Goal: Transaction & Acquisition: Purchase product/service

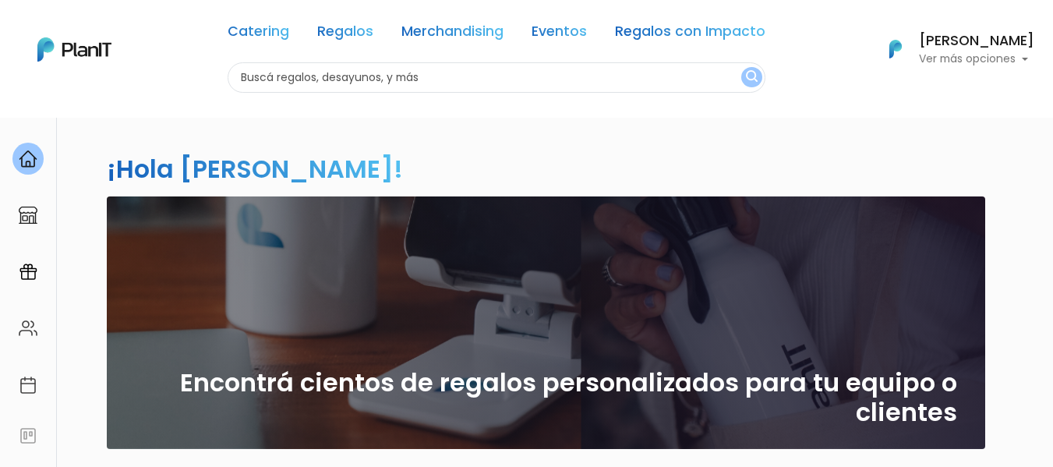
click at [1015, 56] on p "Ver más opciones" at bounding box center [976, 59] width 115 height 11
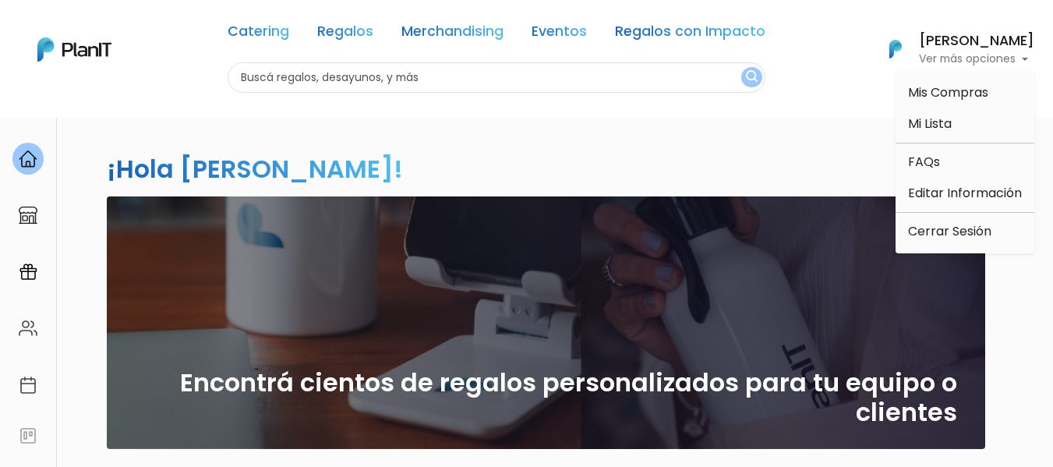
click at [419, 76] on input "text" at bounding box center [497, 77] width 538 height 30
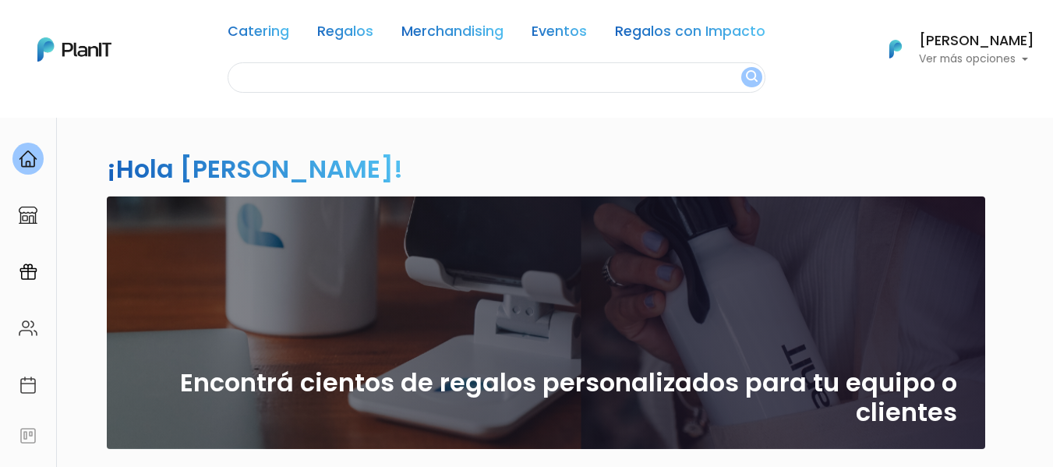
click at [1013, 63] on p "Ver más opciones" at bounding box center [976, 59] width 115 height 11
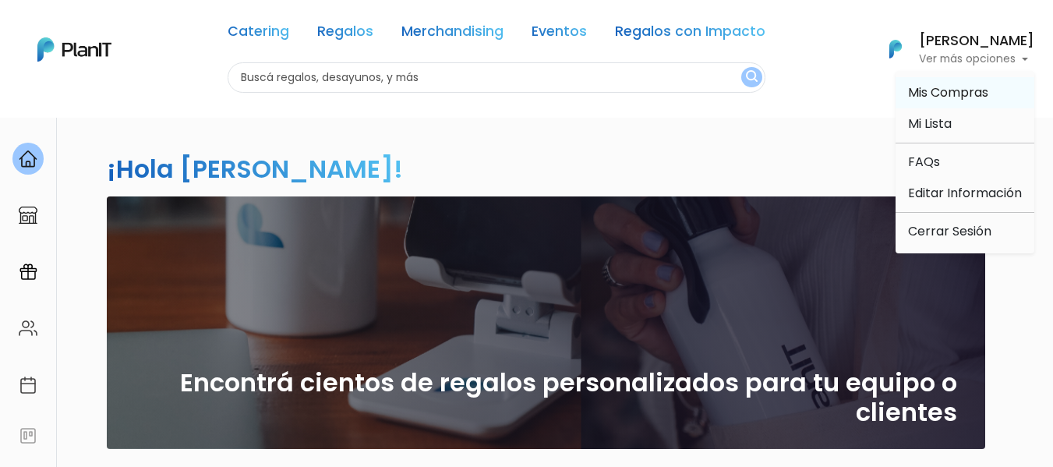
click at [975, 94] on span "Mis Compras" at bounding box center [948, 92] width 80 height 18
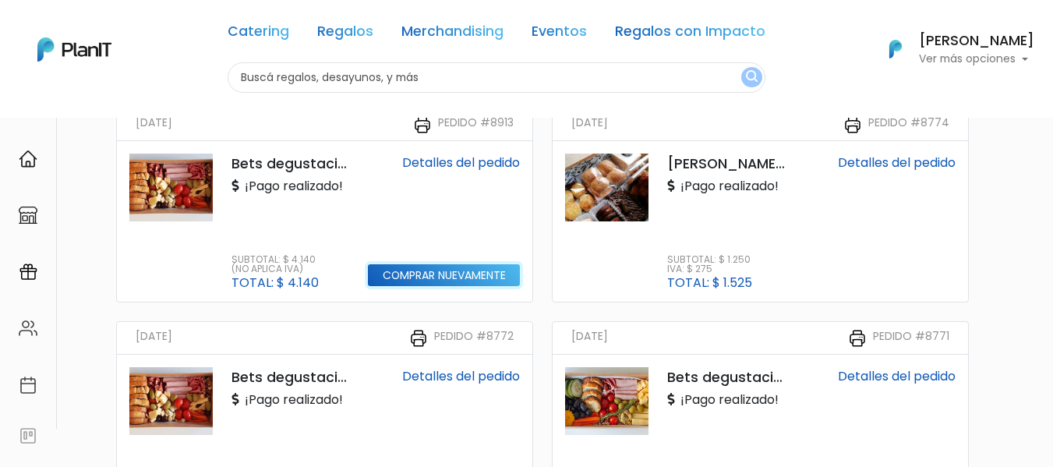
click at [440, 280] on input "Comprar nuevamente" at bounding box center [444, 275] width 152 height 23
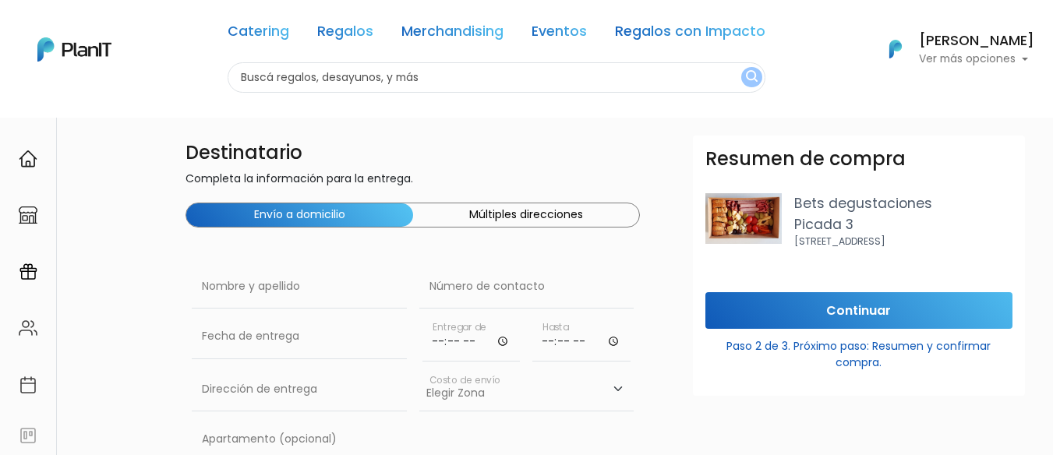
click at [551, 217] on button "Múltiples direcciones" at bounding box center [526, 215] width 227 height 23
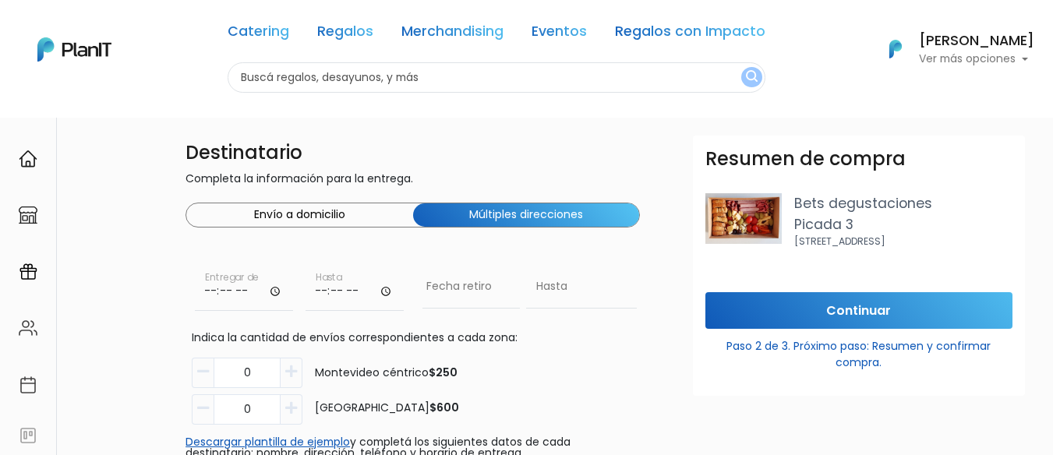
click at [283, 375] on button "button" at bounding box center [292, 373] width 22 height 30
click at [283, 378] on button "button" at bounding box center [292, 373] width 22 height 30
type input "2"
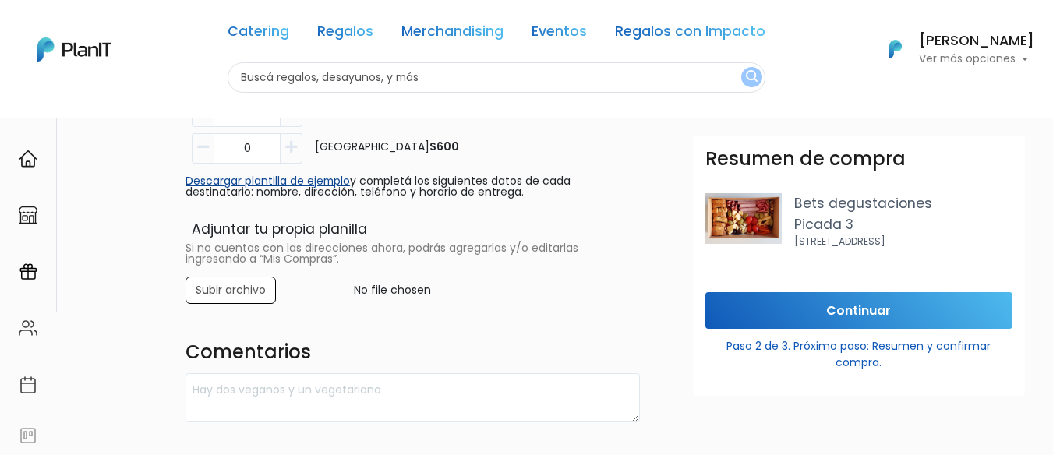
scroll to position [234, 0]
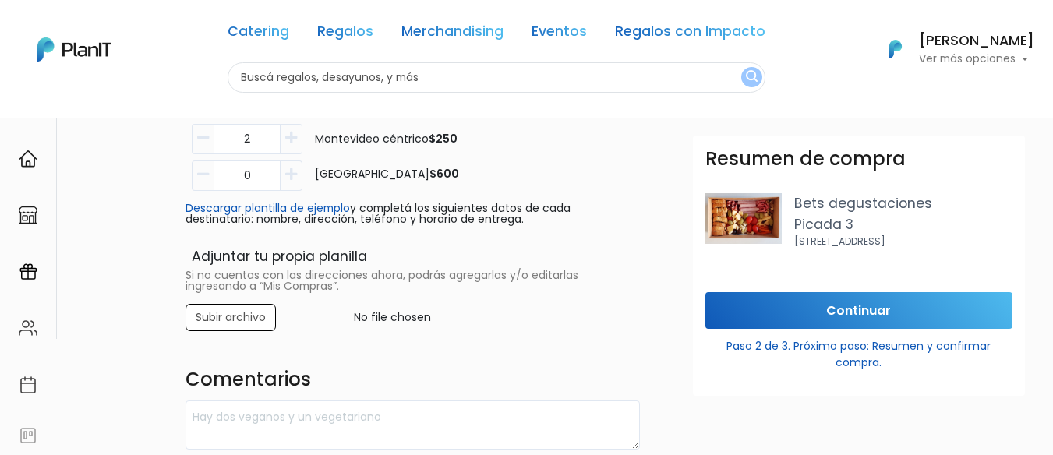
click at [305, 214] on p "Descargar plantilla de ejemplo y completá los siguientes datos de cada destinat…" at bounding box center [413, 215] width 455 height 22
click at [303, 210] on link "Descargar plantilla de ejemplo" at bounding box center [268, 208] width 165 height 16
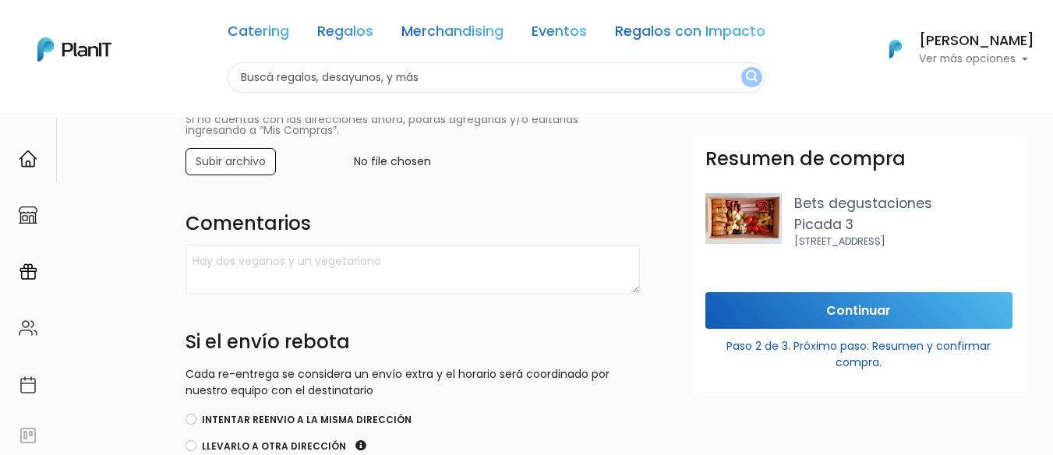
scroll to position [78, 0]
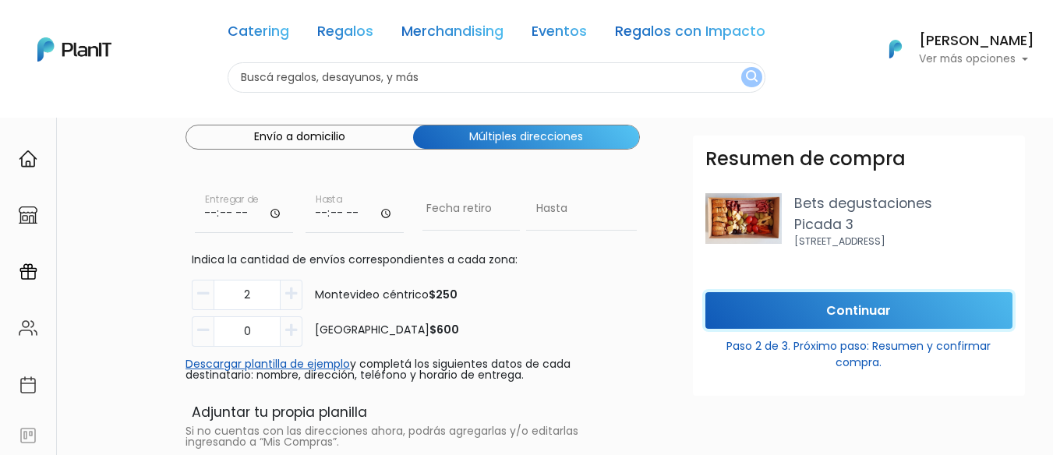
click at [816, 306] on input "Continuar" at bounding box center [859, 310] width 307 height 37
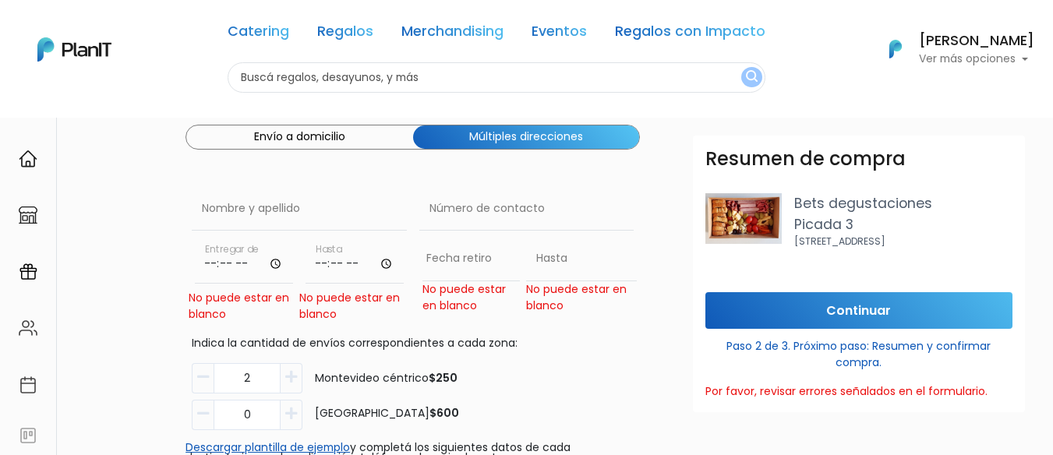
click at [224, 263] on input "time" at bounding box center [244, 260] width 98 height 47
click at [206, 258] on input "time" at bounding box center [244, 260] width 98 height 47
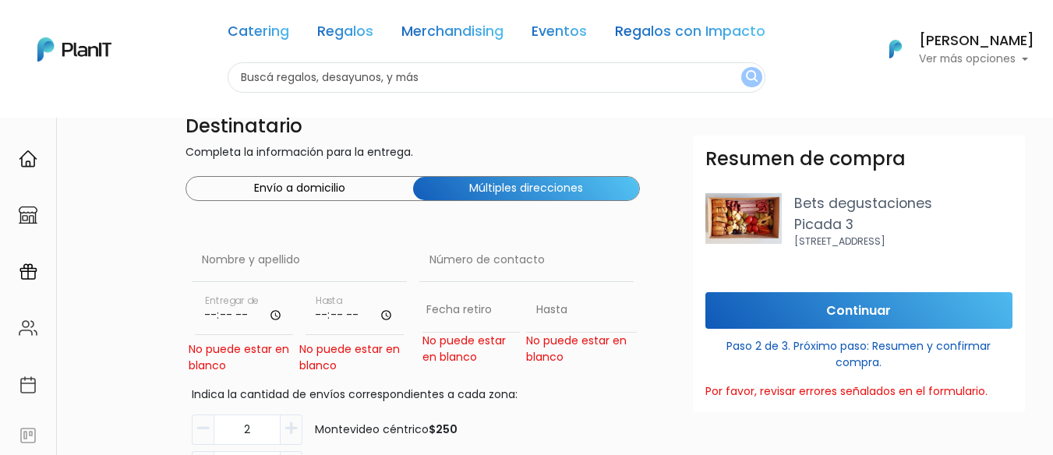
scroll to position [0, 0]
